Goal: Complete application form

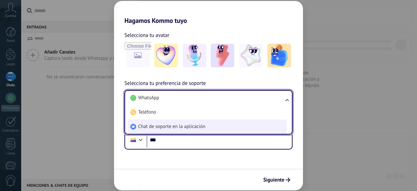
click at [233, 123] on li "Chat de soporte en la aplicación" at bounding box center [207, 126] width 159 height 14
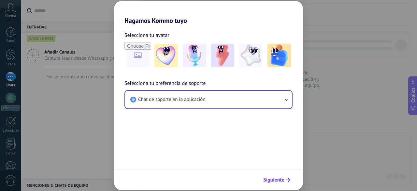
click at [283, 182] on span "Siguiente" at bounding box center [273, 179] width 21 height 5
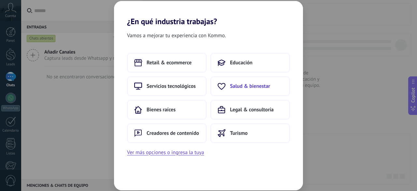
click at [240, 84] on span "Salud & bienestar" at bounding box center [250, 86] width 40 height 7
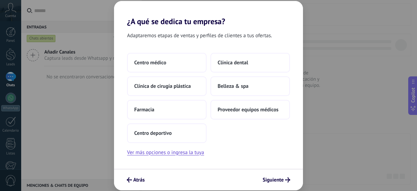
click at [240, 84] on span "Belleza & spa" at bounding box center [233, 86] width 31 height 7
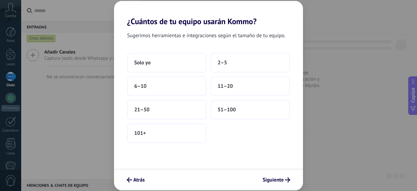
click at [240, 84] on button "11–20" at bounding box center [251, 86] width 80 height 20
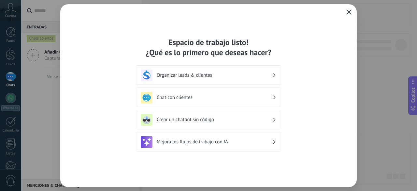
click at [349, 10] on icon "button" at bounding box center [349, 11] width 5 height 5
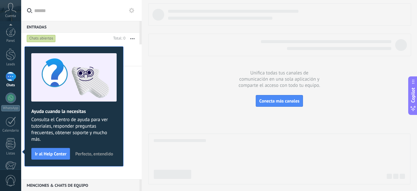
scroll to position [81, 0]
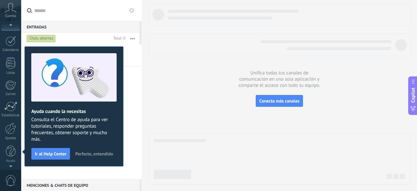
click at [91, 154] on span "Perfecto, entendido" at bounding box center [94, 153] width 38 height 5
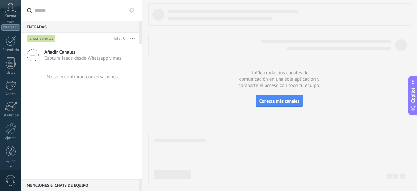
scroll to position [0, 0]
